Goal: Task Accomplishment & Management: Use online tool/utility

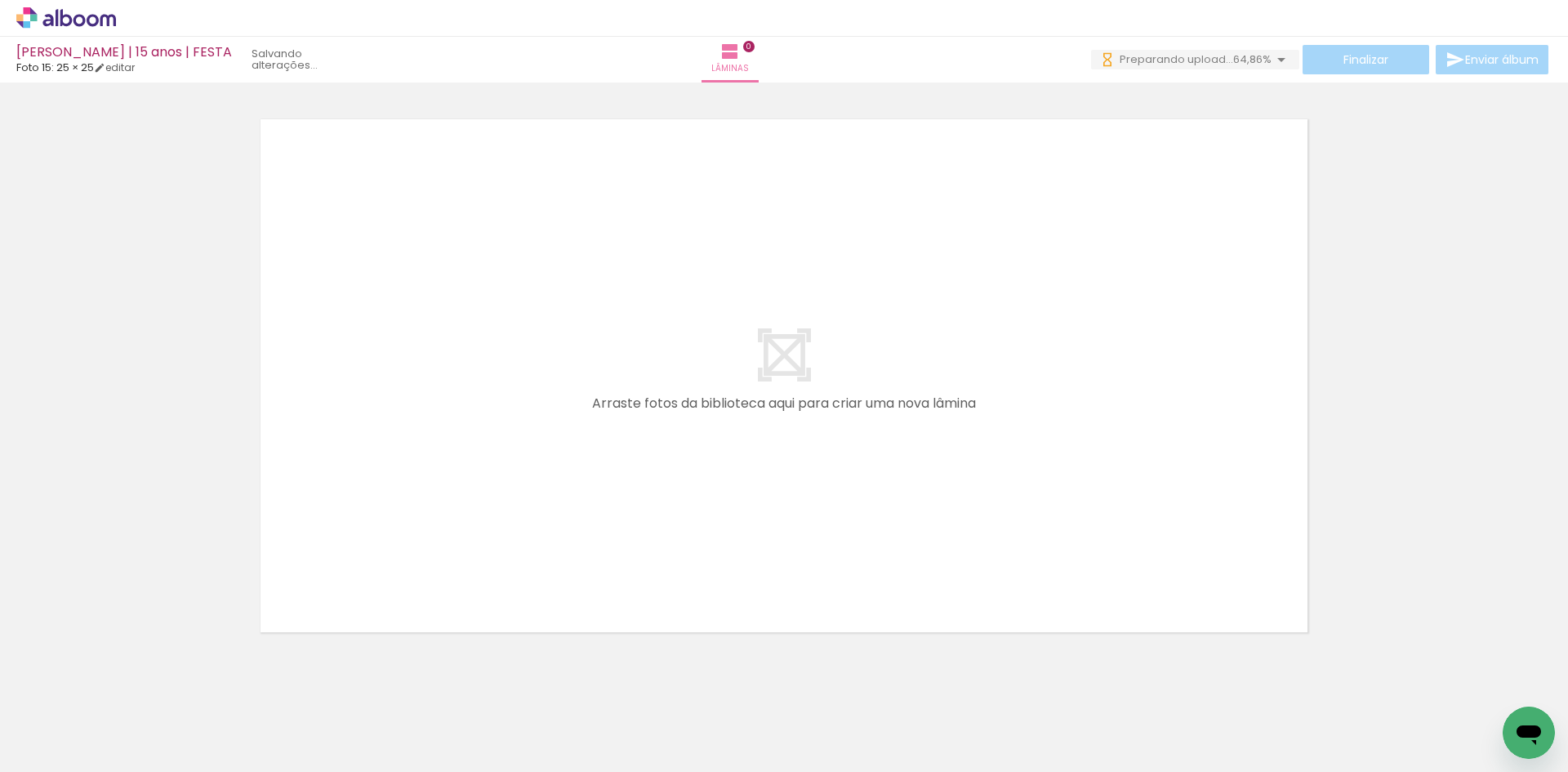
scroll to position [0, 3353]
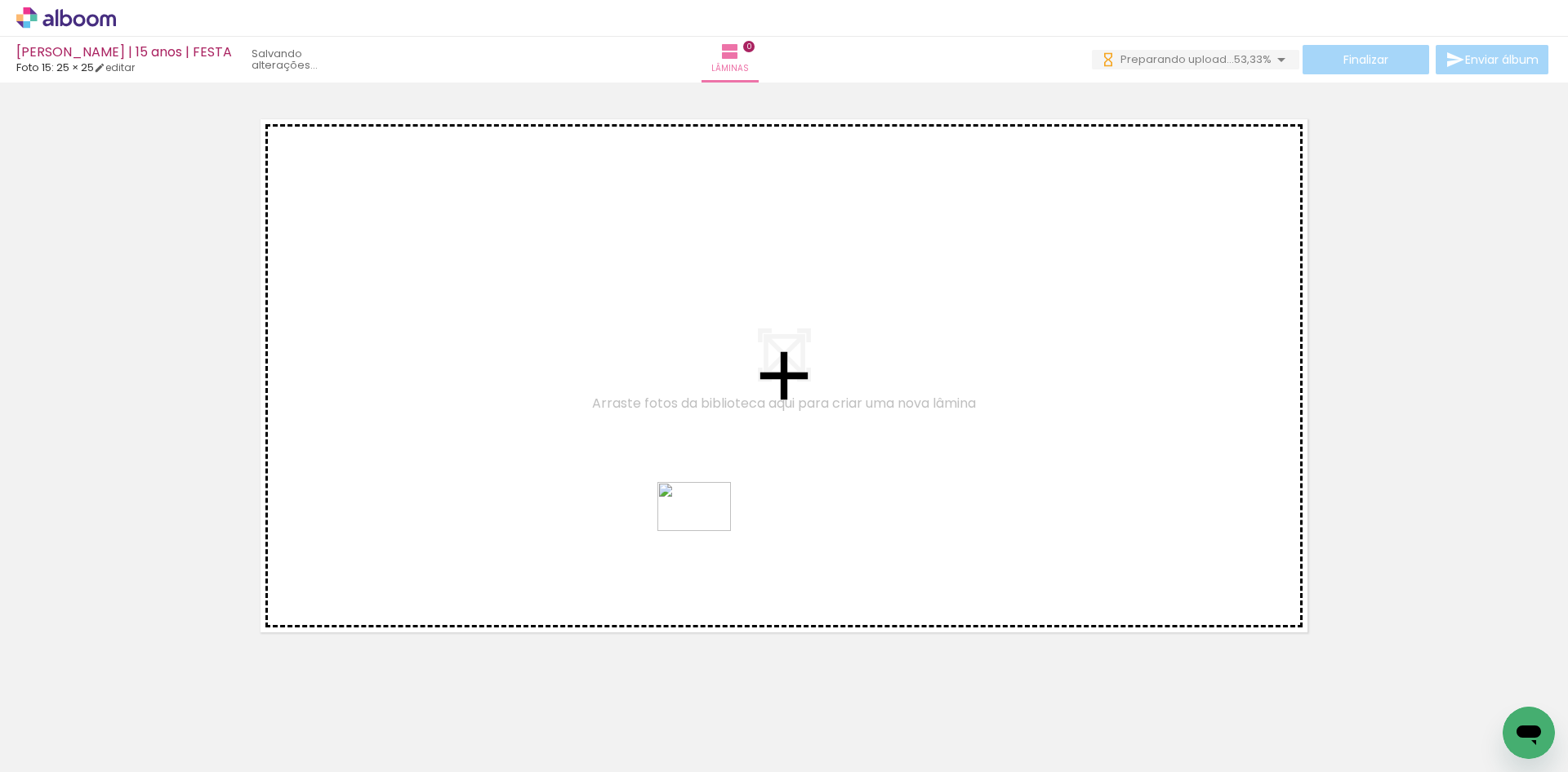
drag, startPoint x: 487, startPoint y: 726, endPoint x: 706, endPoint y: 531, distance: 293.2
click at [706, 531] on quentale-workspace at bounding box center [784, 386] width 1568 height 772
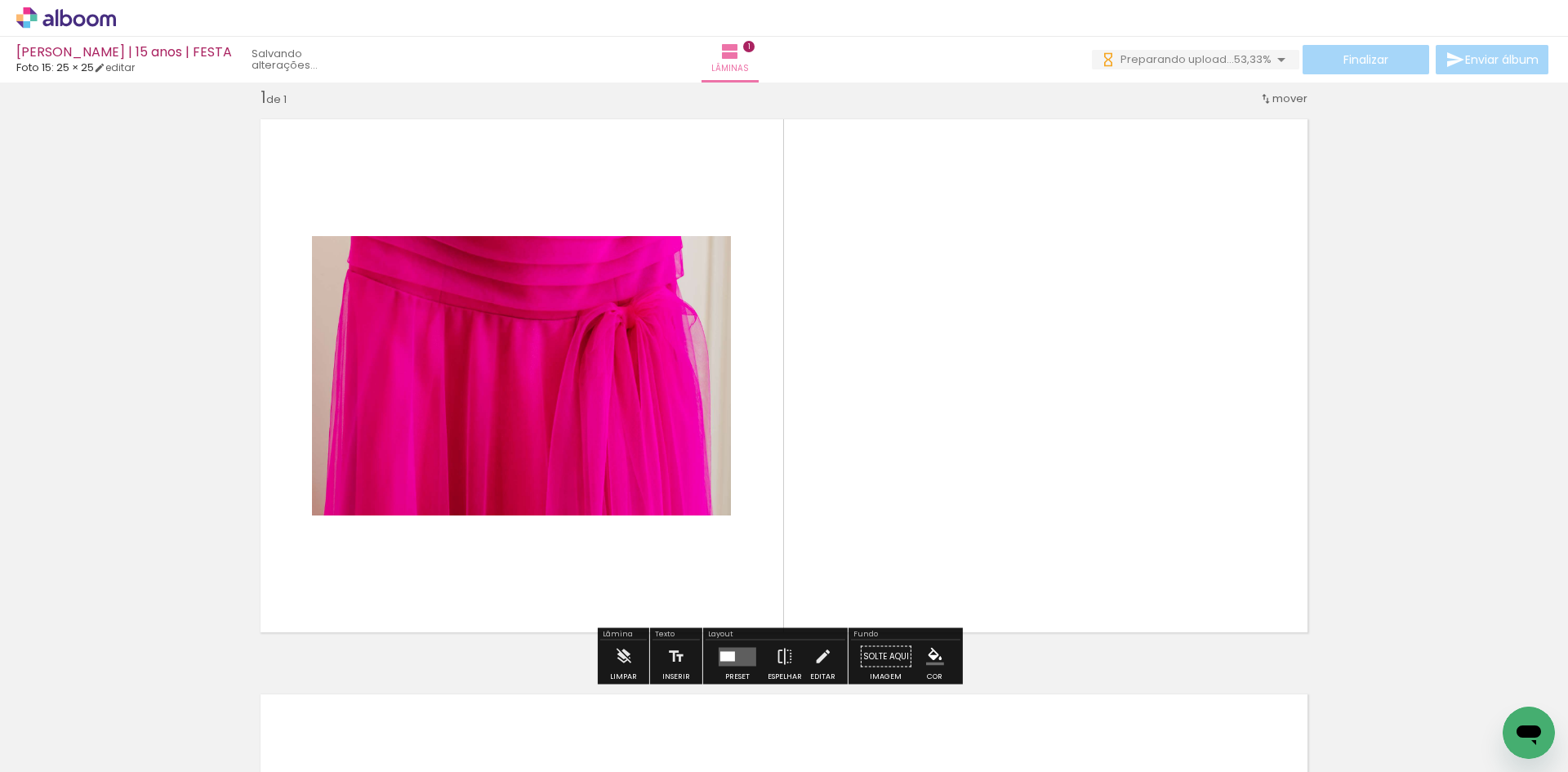
scroll to position [21, 0]
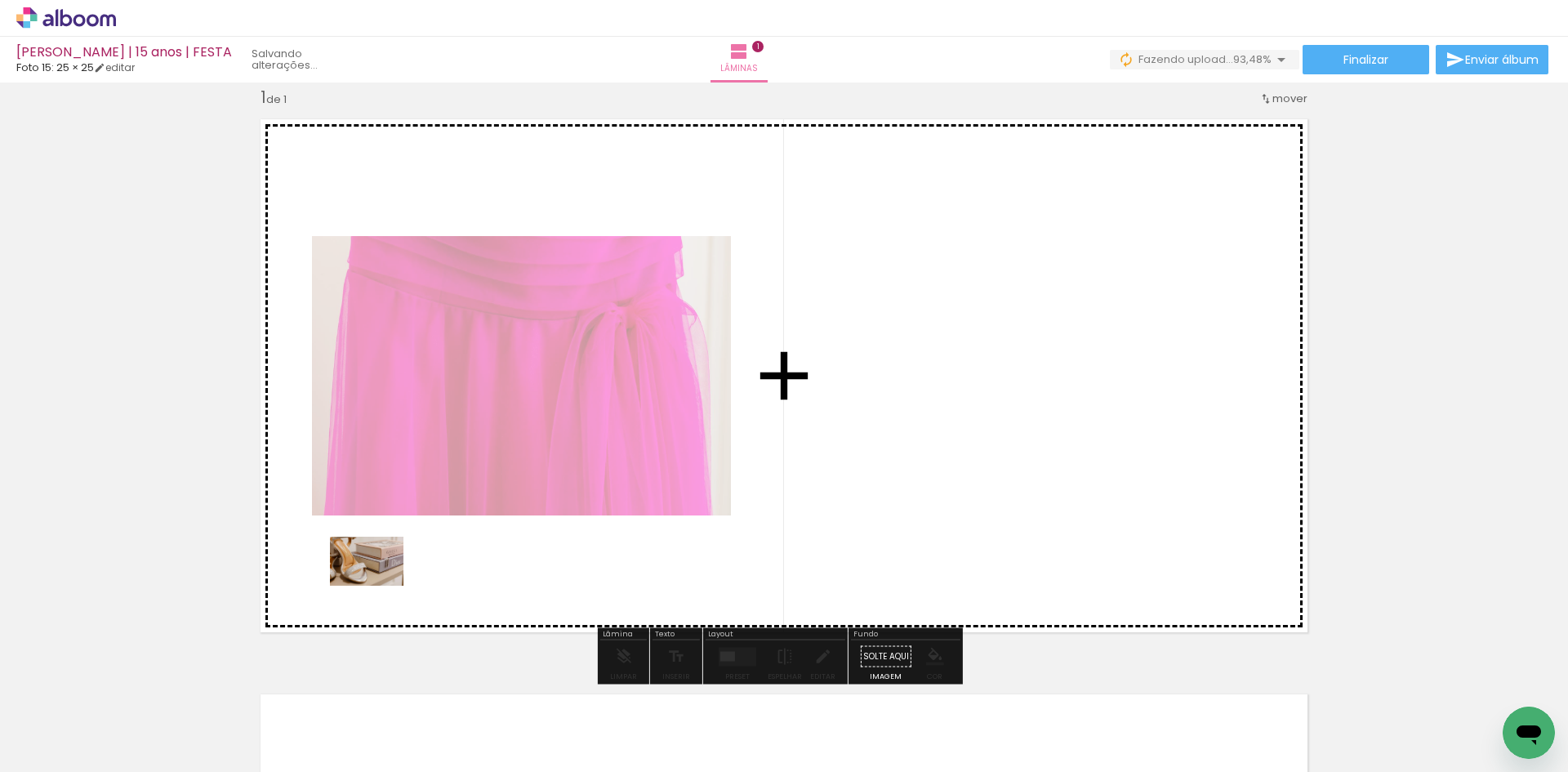
drag, startPoint x: 211, startPoint y: 722, endPoint x: 384, endPoint y: 579, distance: 224.5
click at [384, 579] on quentale-workspace at bounding box center [784, 386] width 1568 height 772
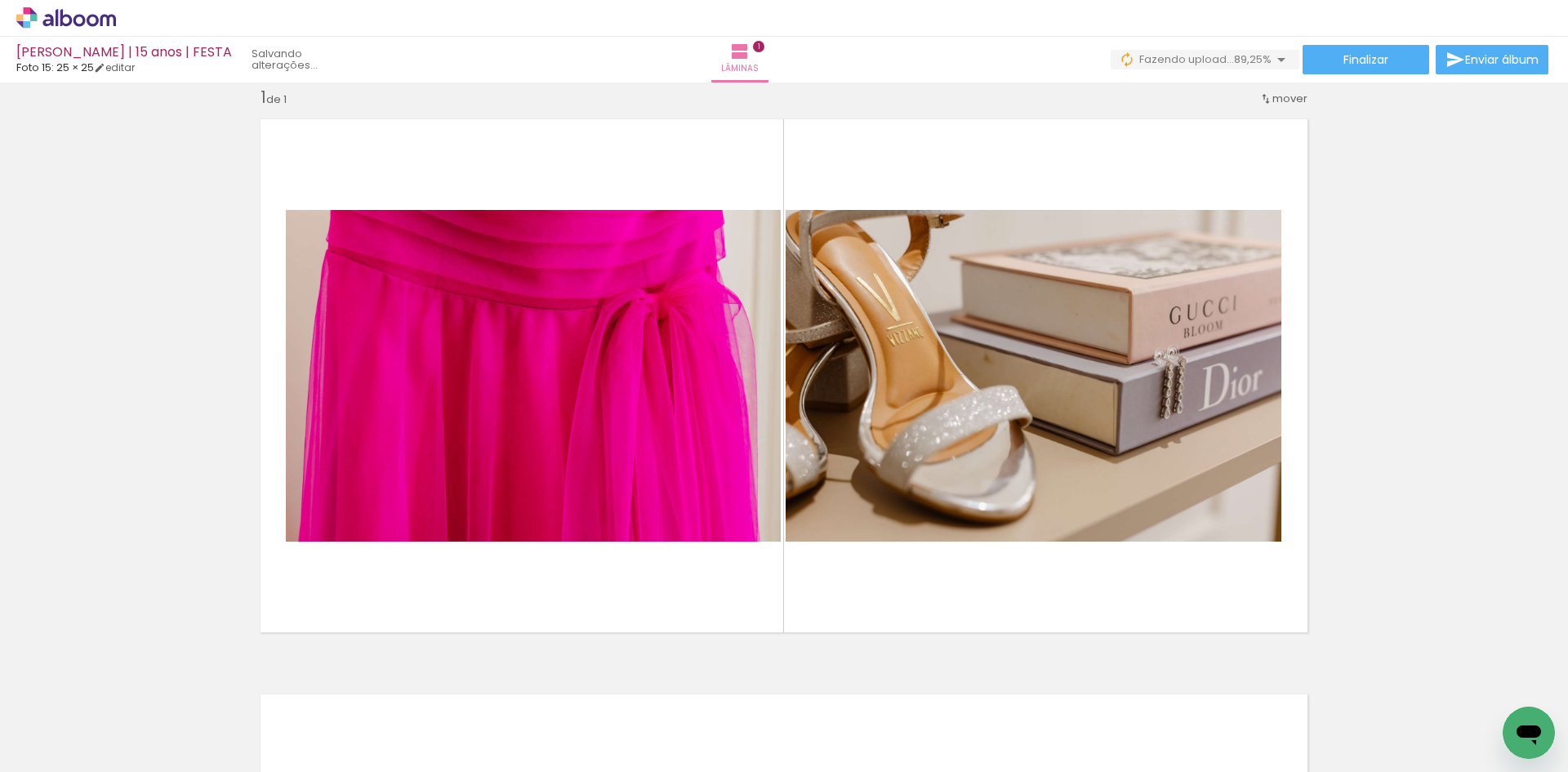
scroll to position [0, 18678]
